Goal: Task Accomplishment & Management: Manage account settings

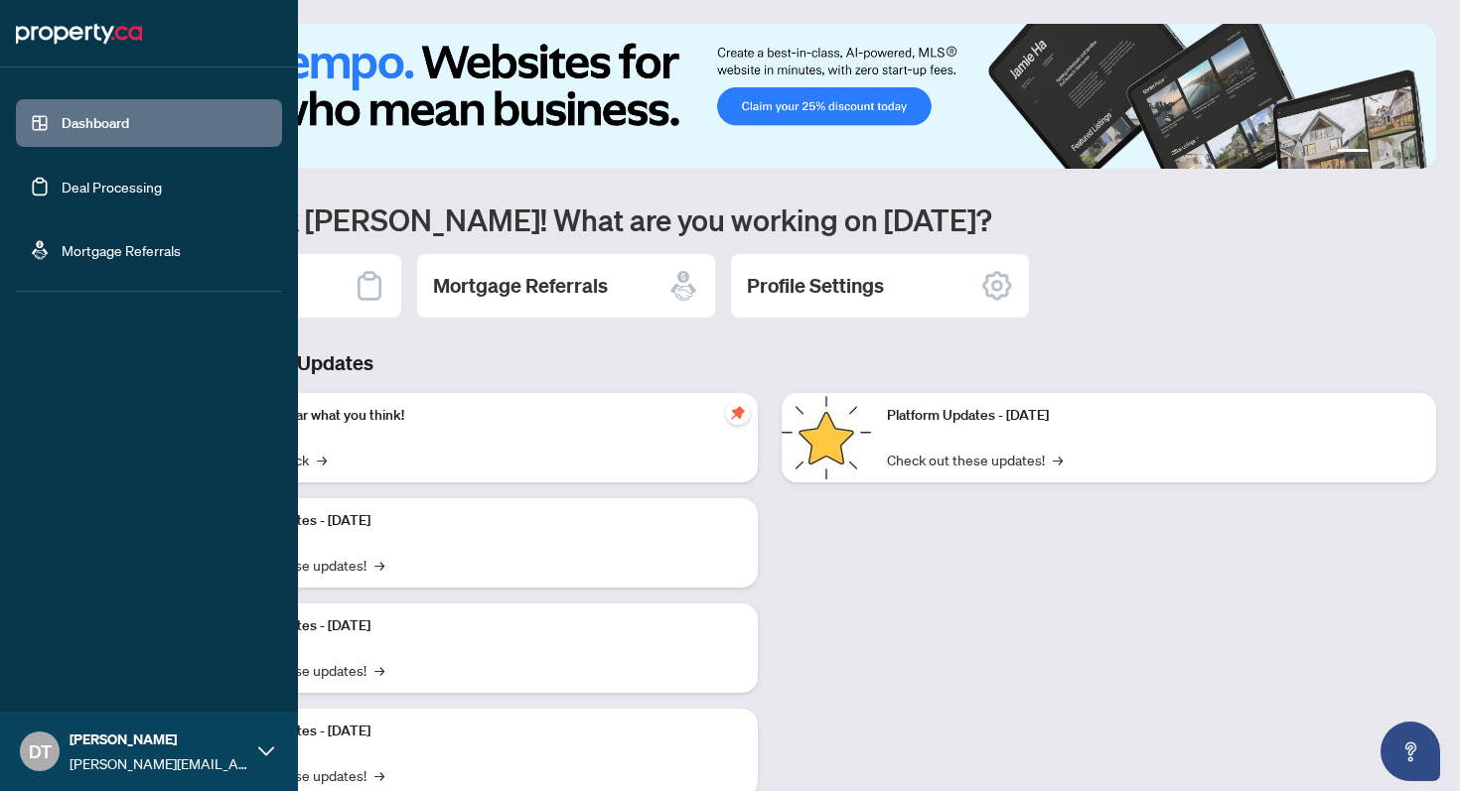
click at [137, 158] on ul "Dashboard Deal Processing Mortgage Referrals" at bounding box center [149, 186] width 266 height 175
click at [131, 181] on link "Deal Processing" at bounding box center [112, 187] width 100 height 18
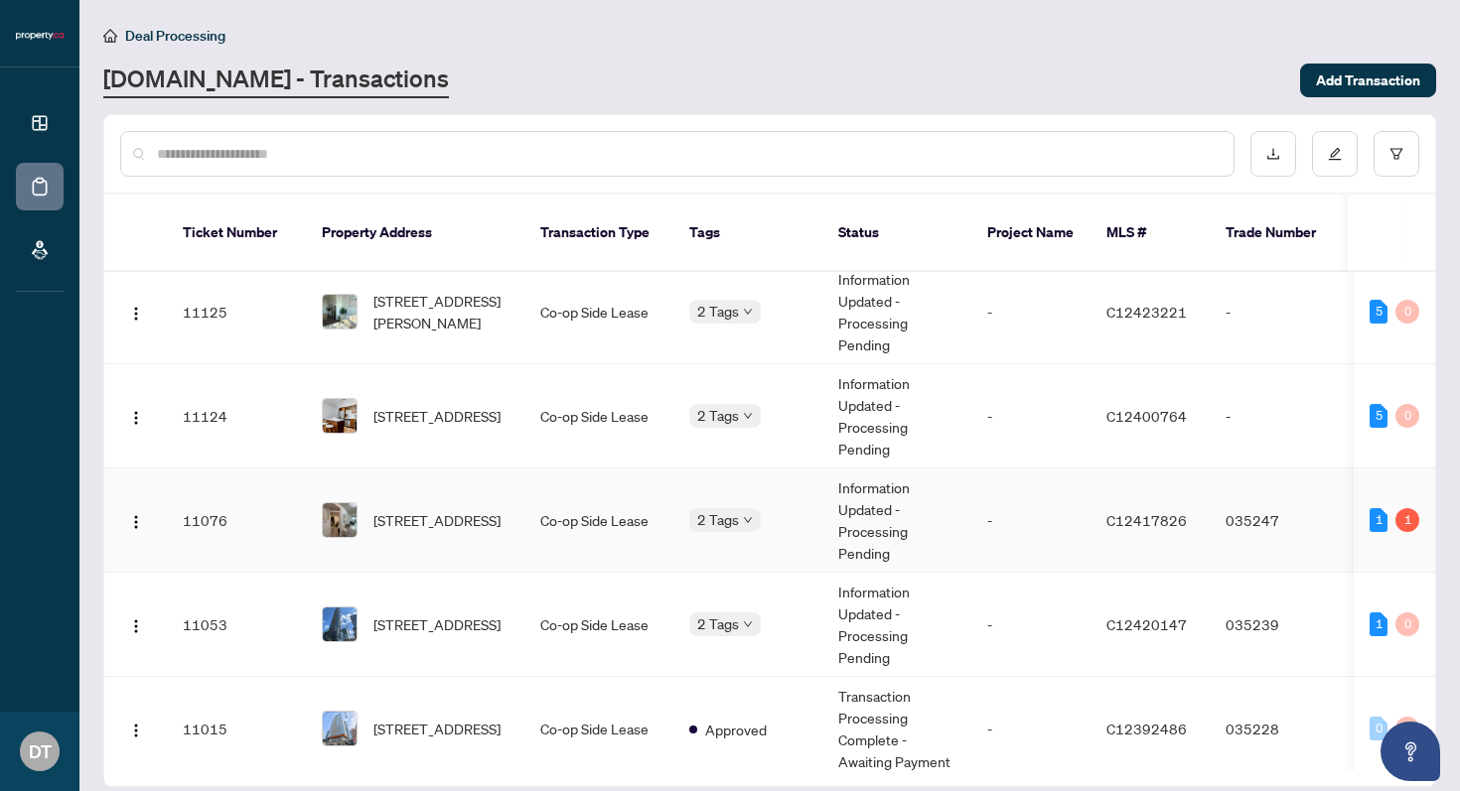
scroll to position [14, 1]
click at [784, 506] on div "2 Tags" at bounding box center [747, 517] width 117 height 23
click at [1086, 478] on td "-" at bounding box center [1030, 519] width 119 height 104
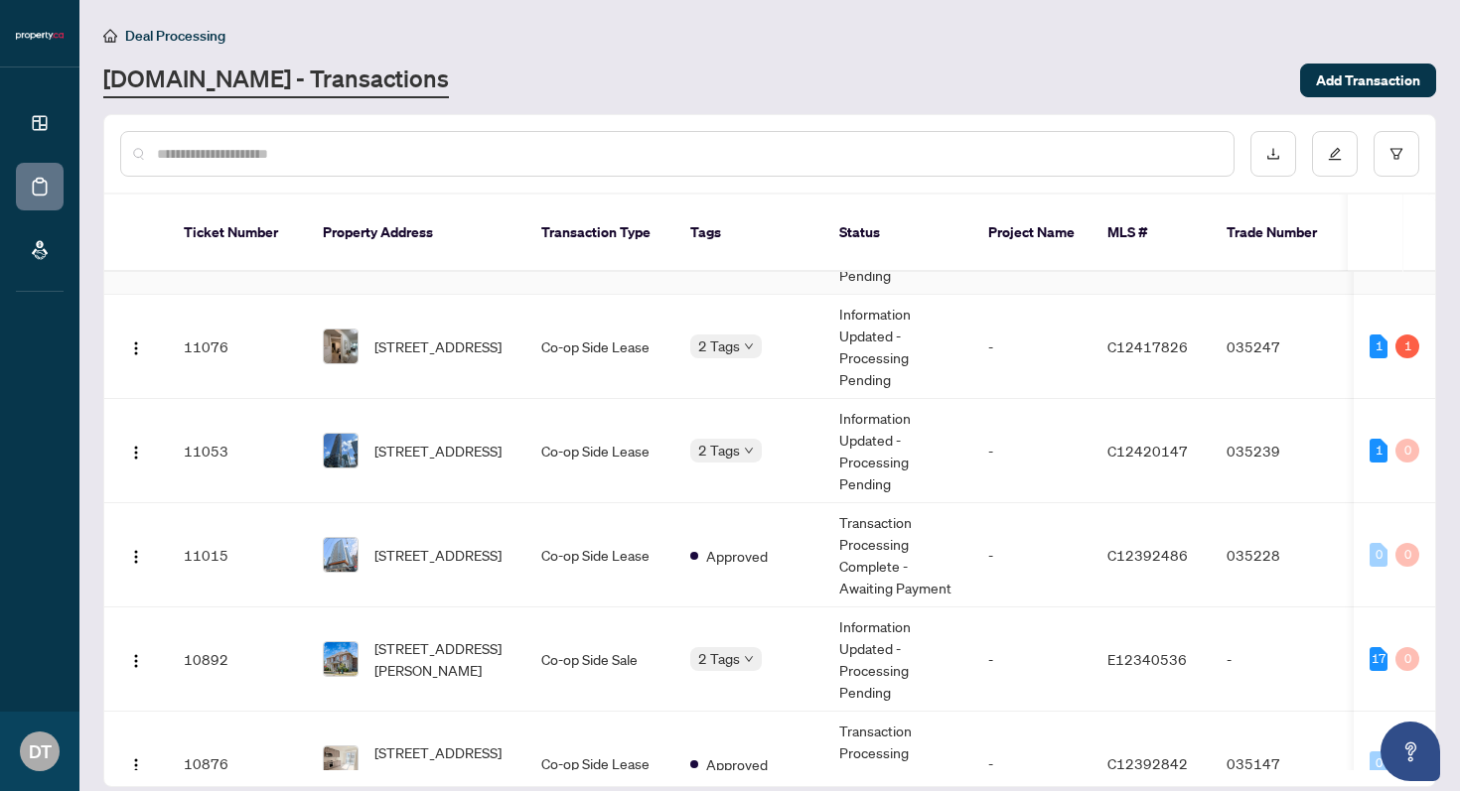
scroll to position [222, 0]
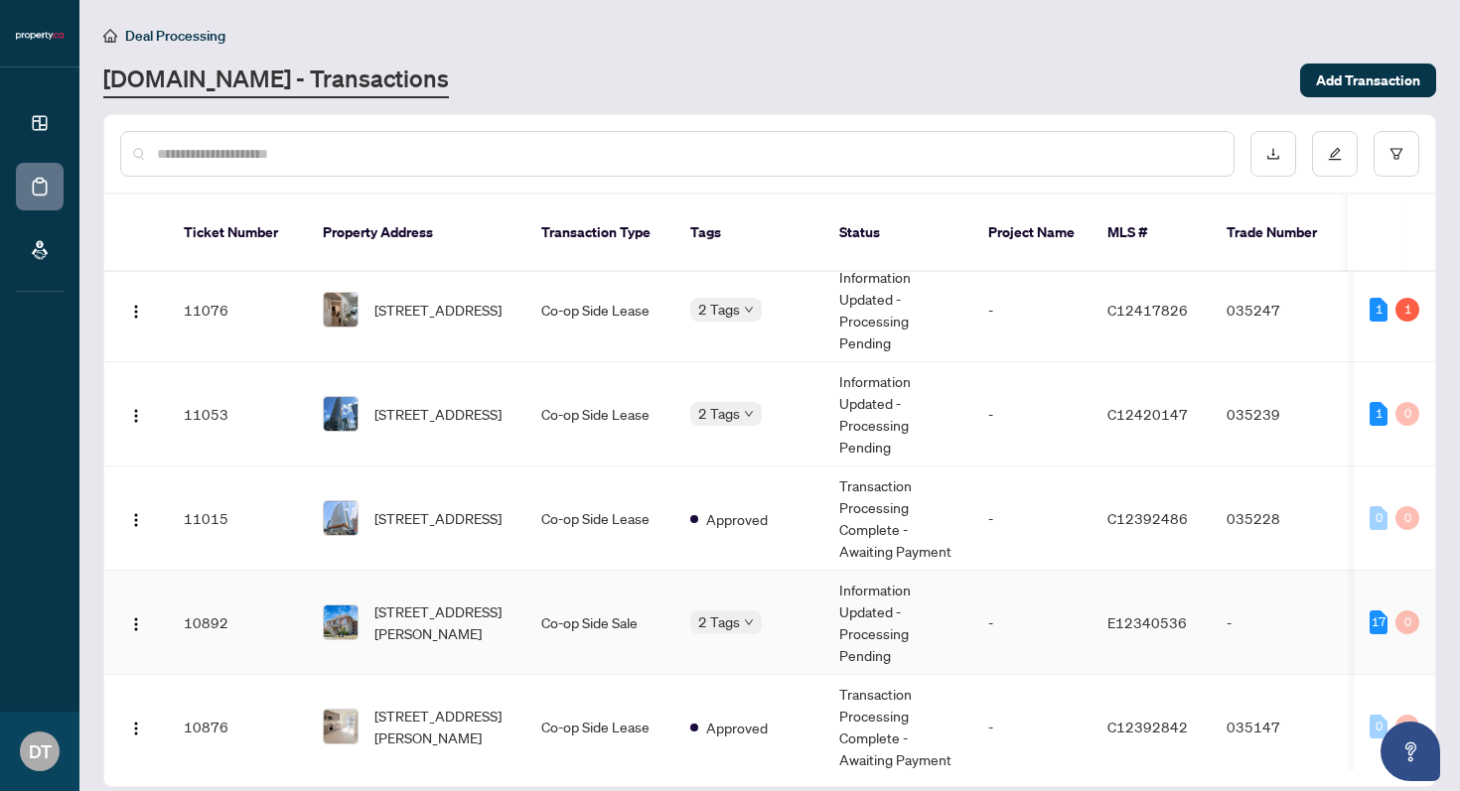
click at [1000, 590] on td "-" at bounding box center [1031, 623] width 119 height 104
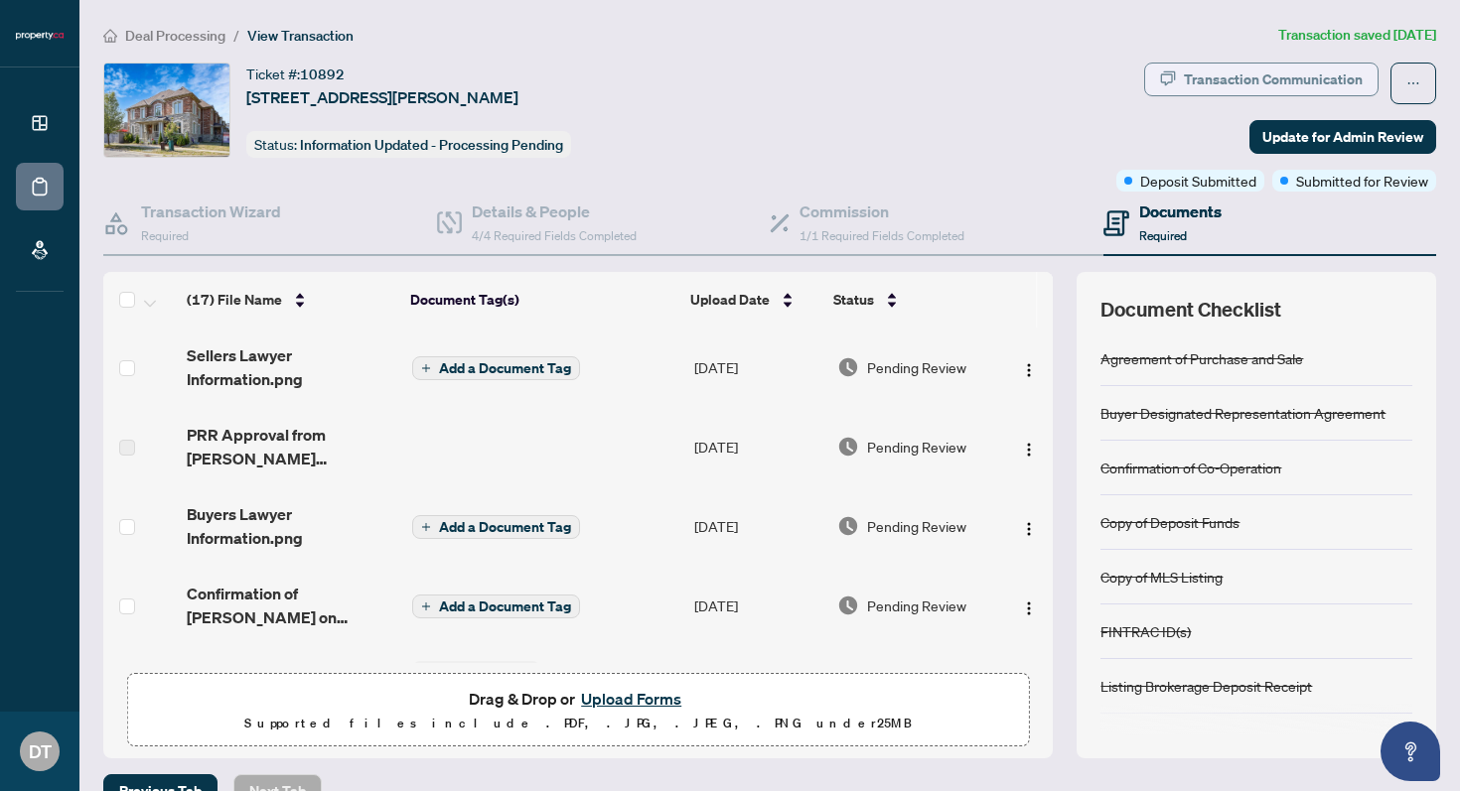
click at [1285, 77] on div "Transaction Communication" at bounding box center [1273, 80] width 179 height 32
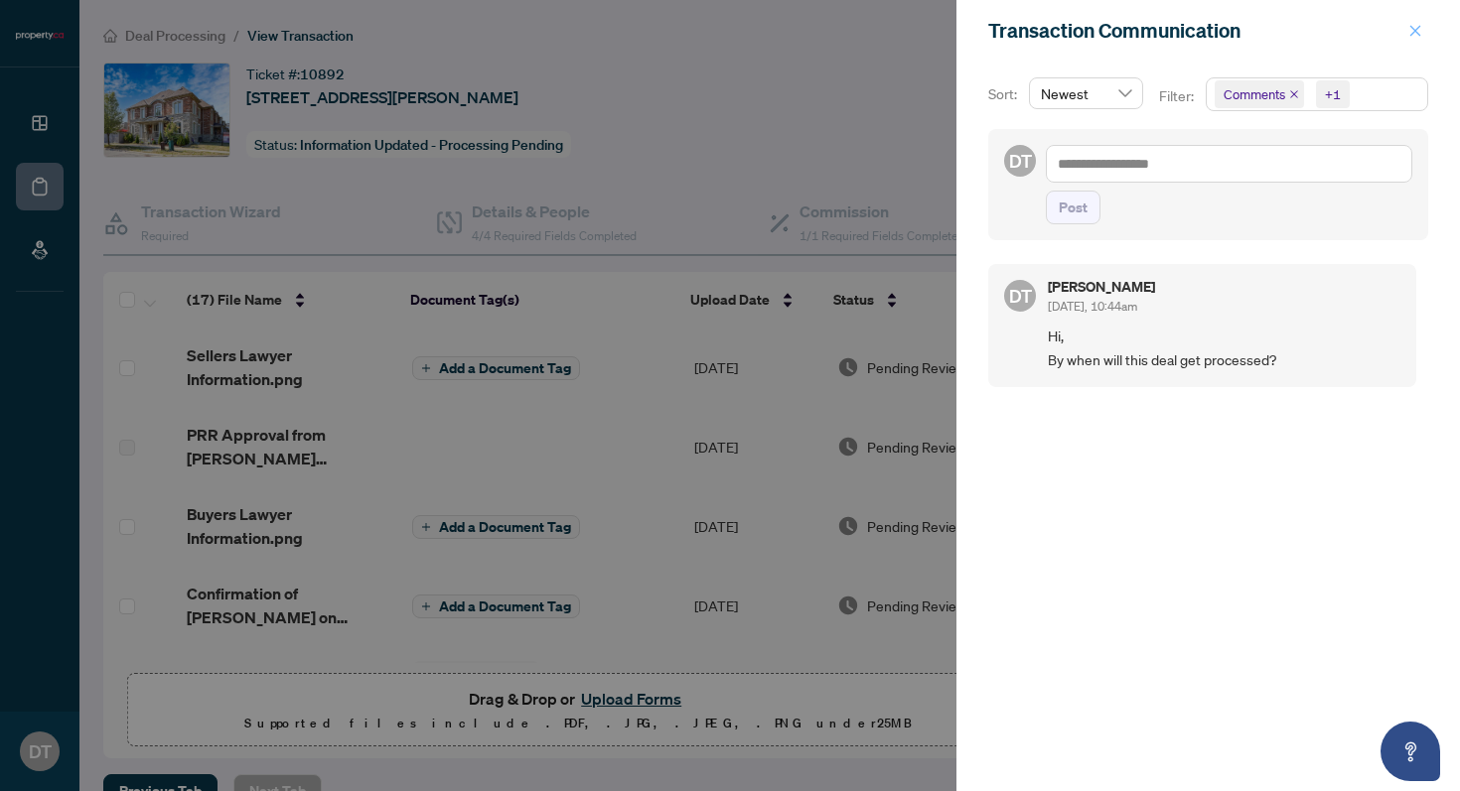
click at [1410, 27] on icon "close" at bounding box center [1415, 30] width 11 height 11
